Goal: Task Accomplishment & Management: Use online tool/utility

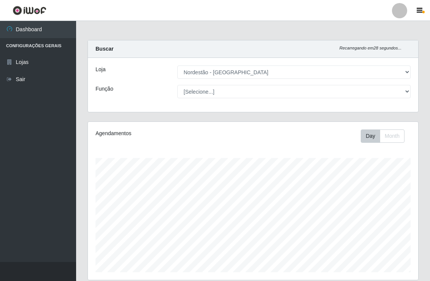
select select "454"
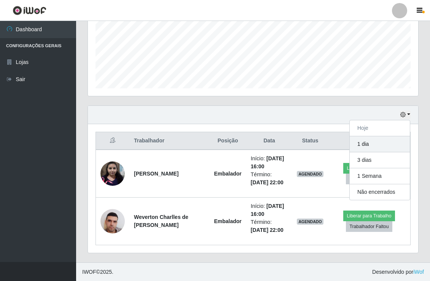
scroll to position [157, 330]
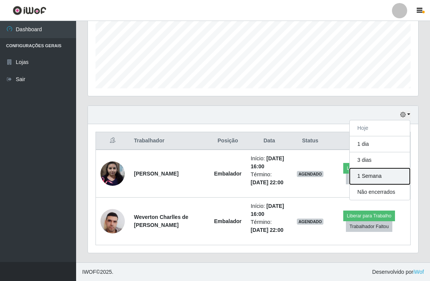
click at [370, 174] on button "1 Semana" at bounding box center [380, 176] width 60 height 16
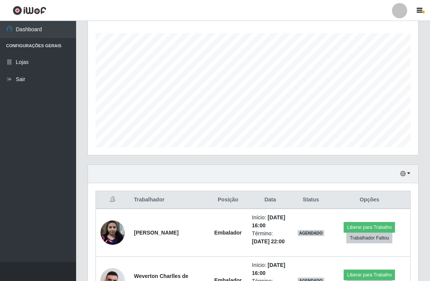
scroll to position [110, 0]
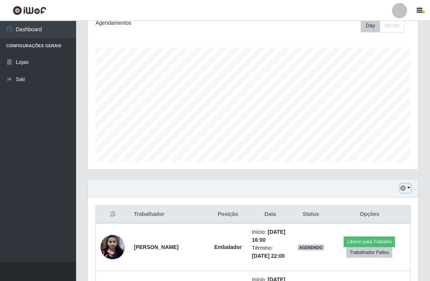
click at [404, 191] on icon "button" at bounding box center [402, 187] width 5 height 5
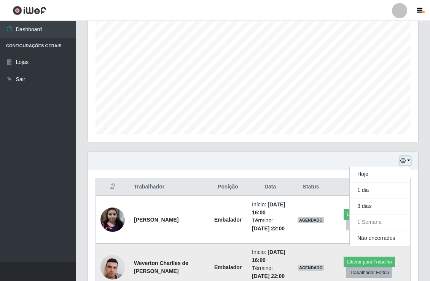
scroll to position [153, 0]
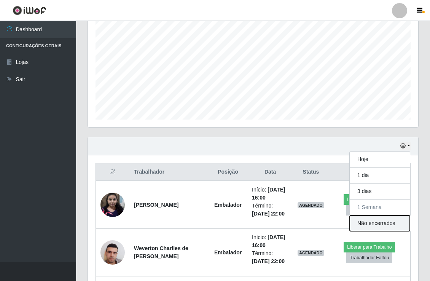
click at [380, 228] on button "Não encerrados" at bounding box center [380, 223] width 60 height 16
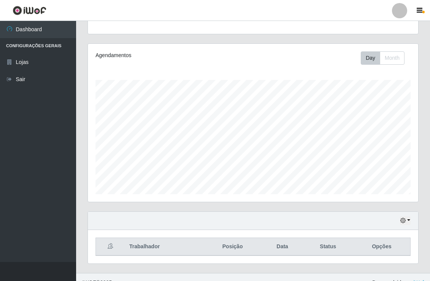
scroll to position [89, 0]
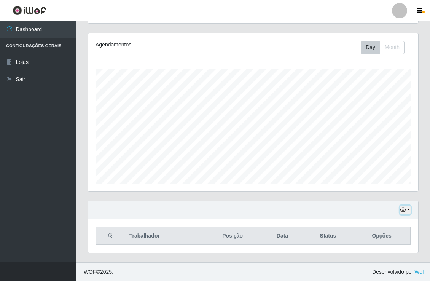
click at [408, 213] on button "button" at bounding box center [405, 209] width 11 height 9
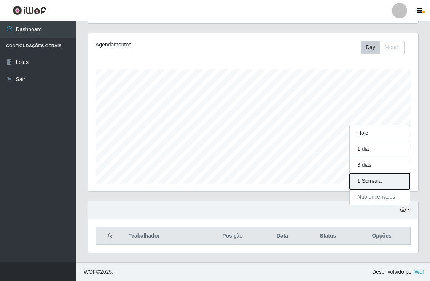
click at [382, 179] on button "1 Semana" at bounding box center [380, 181] width 60 height 16
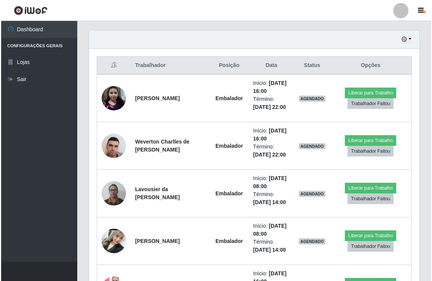
scroll to position [321, 0]
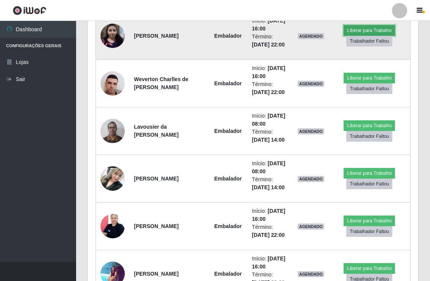
click at [367, 29] on button "Liberar para Trabalho" at bounding box center [368, 30] width 51 height 11
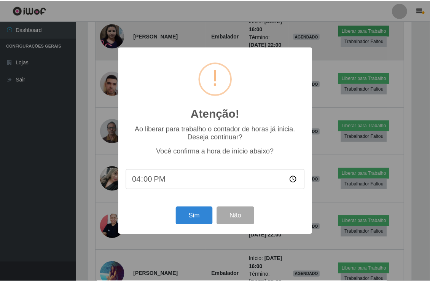
scroll to position [157, 325]
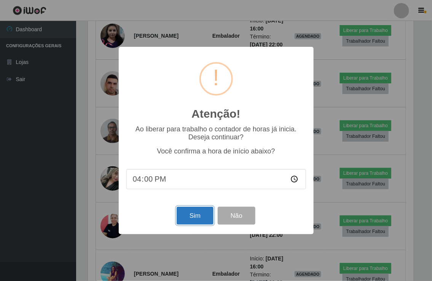
click at [192, 216] on button "Sim" at bounding box center [194, 216] width 37 height 18
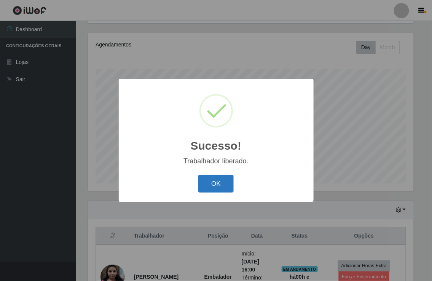
click at [225, 180] on button "OK" at bounding box center [215, 184] width 35 height 18
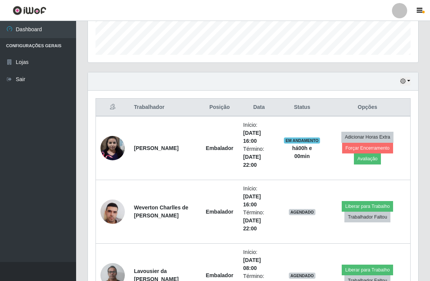
scroll to position [279, 0]
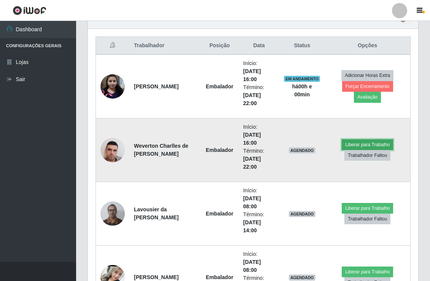
click at [373, 143] on button "Liberar para Trabalho" at bounding box center [367, 144] width 51 height 11
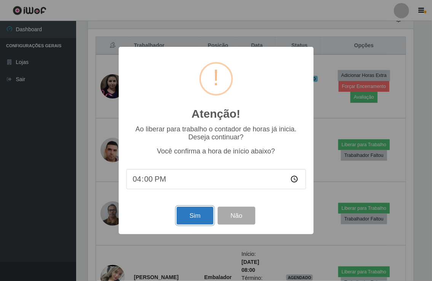
click at [185, 219] on button "Sim" at bounding box center [194, 216] width 37 height 18
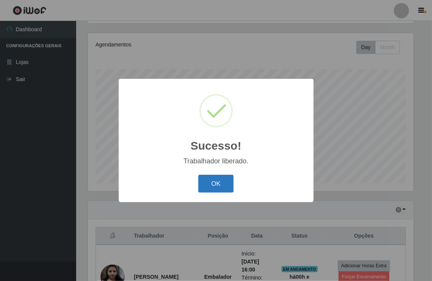
click at [223, 184] on button "OK" at bounding box center [215, 184] width 35 height 18
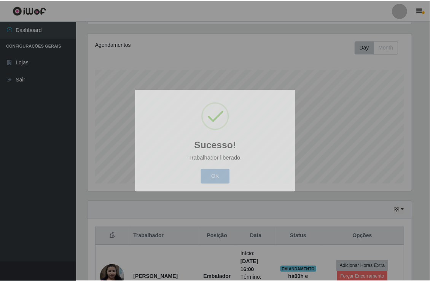
scroll to position [157, 330]
